Goal: Check status: Check status

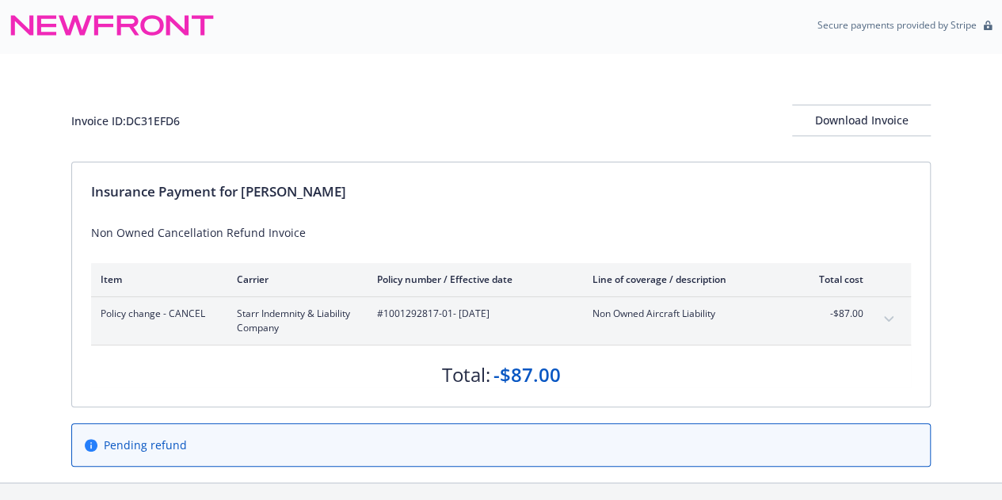
scroll to position [50, 0]
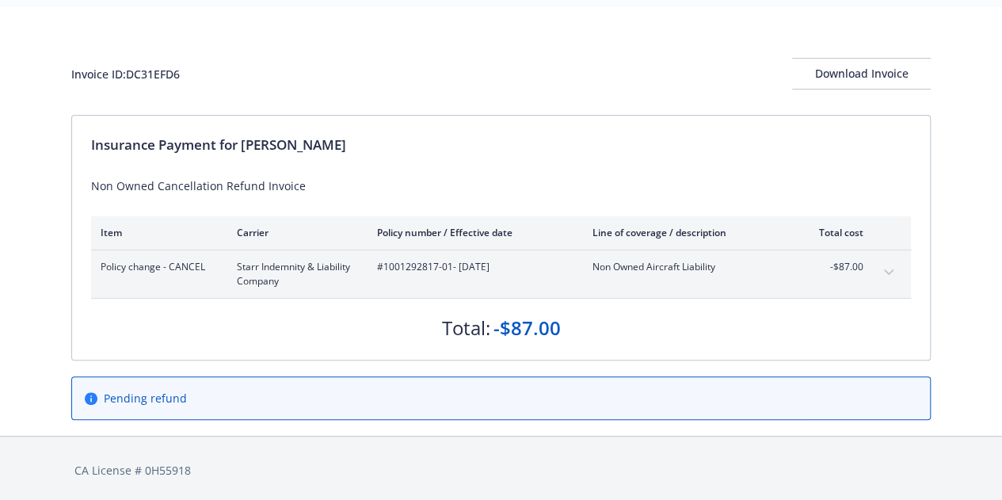
click at [891, 270] on icon "expand content" at bounding box center [889, 272] width 10 height 6
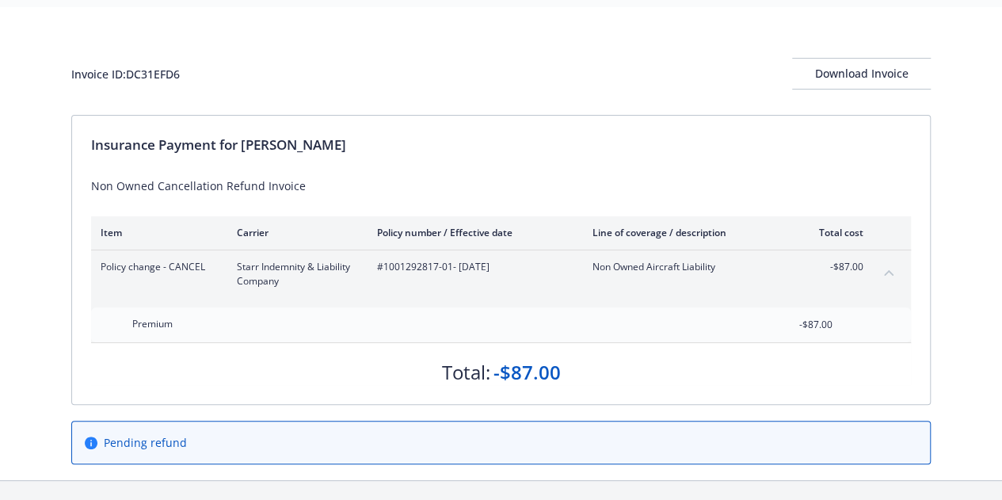
scroll to position [0, 0]
